Goal: Information Seeking & Learning: Learn about a topic

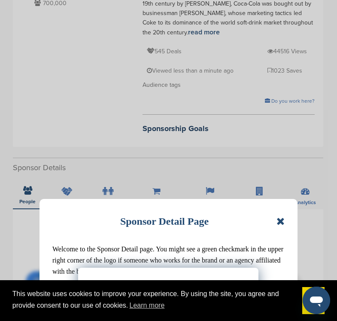
scroll to position [129, 0]
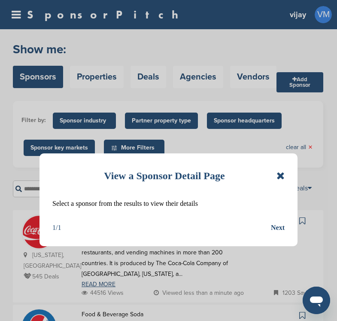
click at [282, 178] on icon at bounding box center [281, 176] width 8 height 10
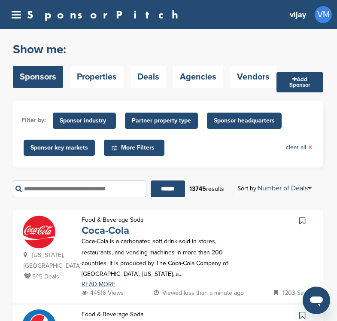
click at [98, 234] on link "Coca-Cola" at bounding box center [106, 230] width 48 height 12
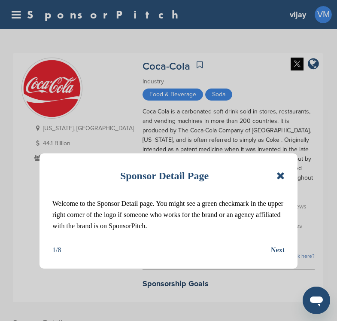
click at [284, 174] on icon at bounding box center [281, 176] width 8 height 10
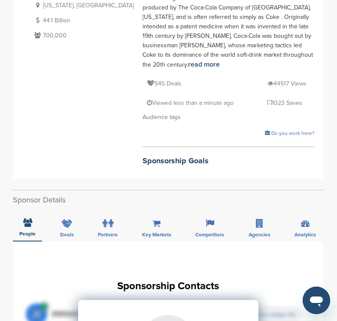
scroll to position [172, 0]
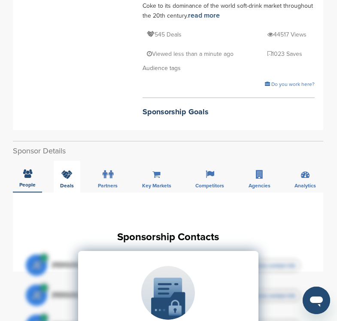
click at [69, 161] on div "Deals" at bounding box center [67, 177] width 27 height 32
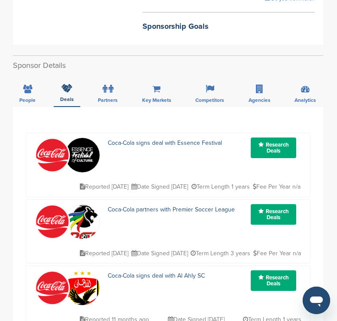
scroll to position [258, 0]
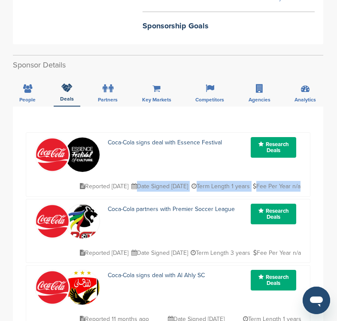
drag, startPoint x: 158, startPoint y: 165, endPoint x: 304, endPoint y: 176, distance: 146.6
click at [304, 176] on div "Coca-Cola signs deal with Essence Festival Research Deals Reported 3 months ago…" at bounding box center [168, 164] width 285 height 64
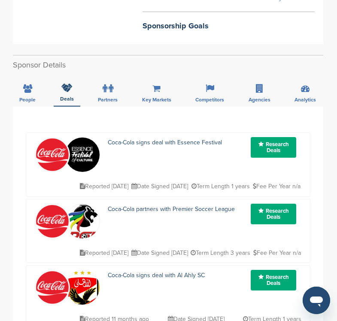
click at [135, 172] on div "Reported 3 months ago Date Signed 2025-07-03 Term Length 1 years Fee Per Year n…" at bounding box center [190, 181] width 224 height 19
